Goal: Task Accomplishment & Management: Manage account settings

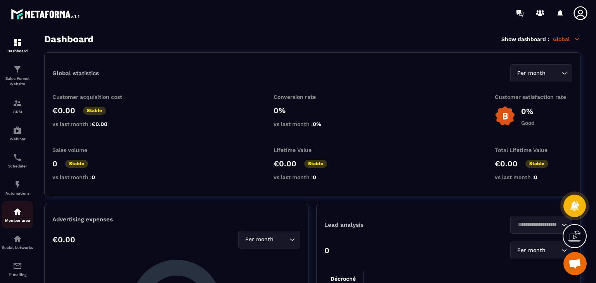
click at [9, 214] on div "Member area" at bounding box center [17, 215] width 31 height 16
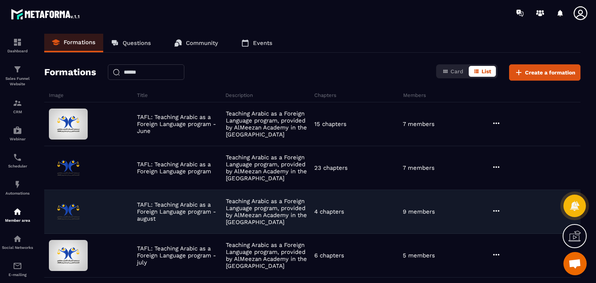
click at [500, 205] on div "TAFL: Teaching Arabic as a Foreign Language program - august Teaching Arabic as…" at bounding box center [312, 212] width 536 height 44
click at [497, 211] on icon at bounding box center [496, 210] width 9 height 9
click at [515, 224] on button "Edit" at bounding box center [516, 227] width 47 height 14
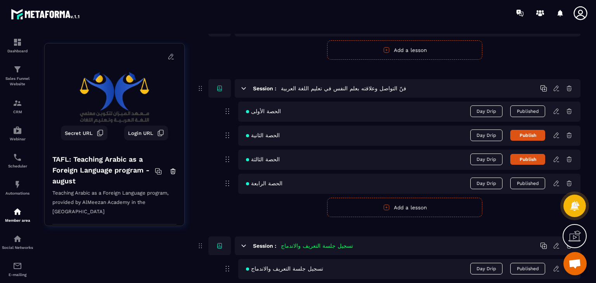
scroll to position [116, 0]
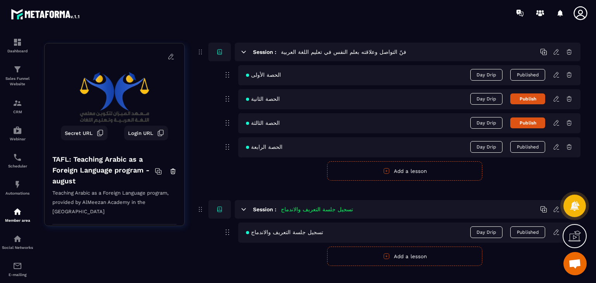
click at [554, 149] on icon at bounding box center [556, 147] width 7 height 7
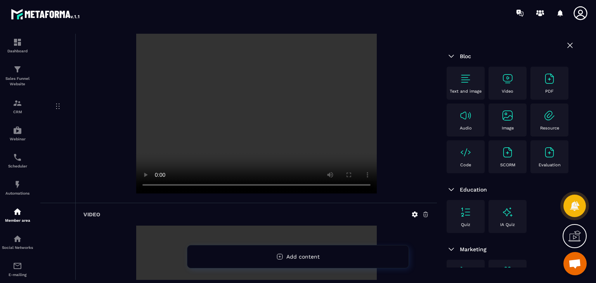
scroll to position [78, 0]
click at [137, 188] on video at bounding box center [256, 115] width 241 height 160
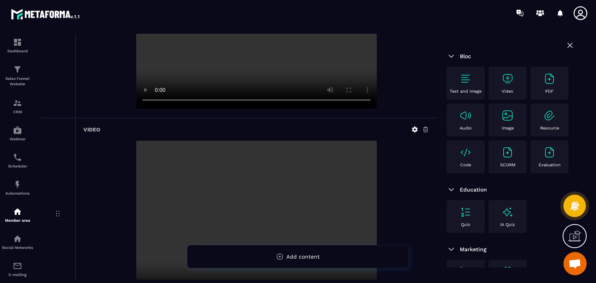
scroll to position [272, 0]
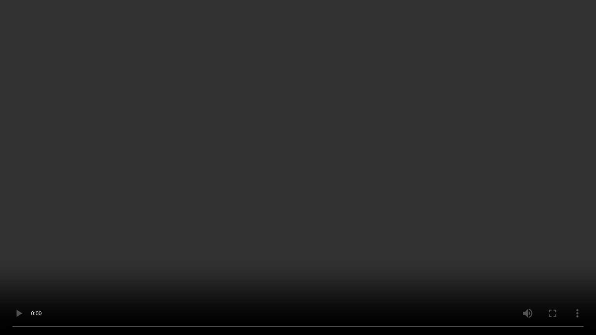
click at [299, 147] on video at bounding box center [298, 167] width 596 height 335
